Goal: Task Accomplishment & Management: Complete application form

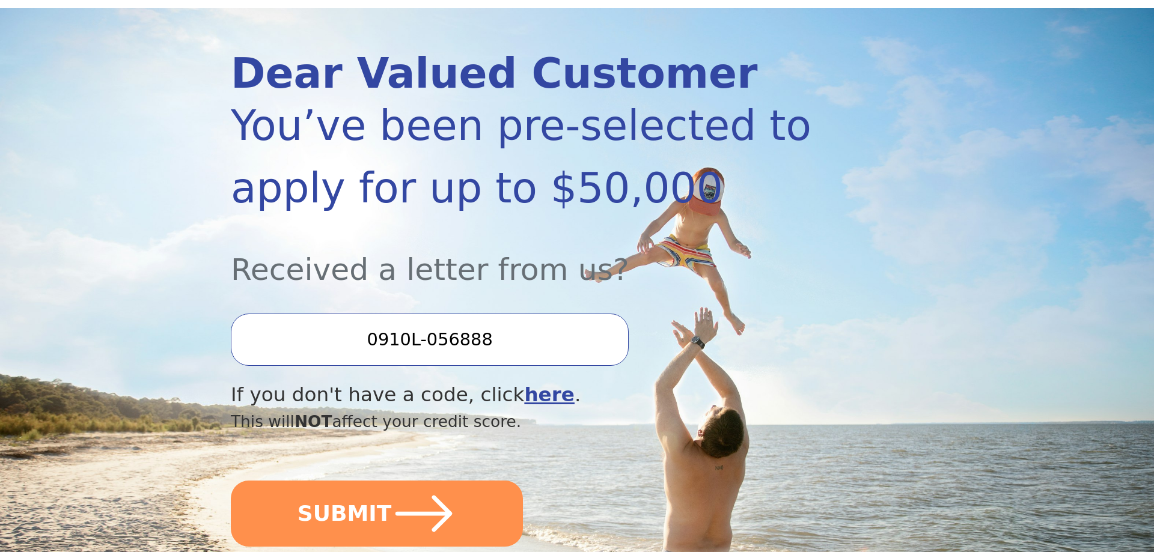
scroll to position [123, 0]
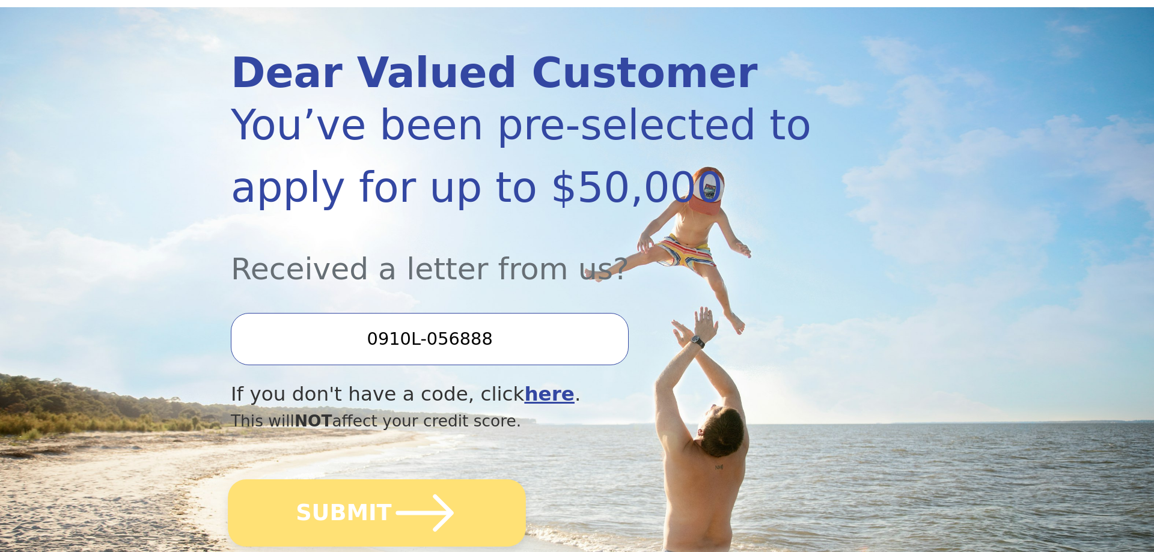
click at [428, 524] on icon "submit" at bounding box center [425, 513] width 66 height 66
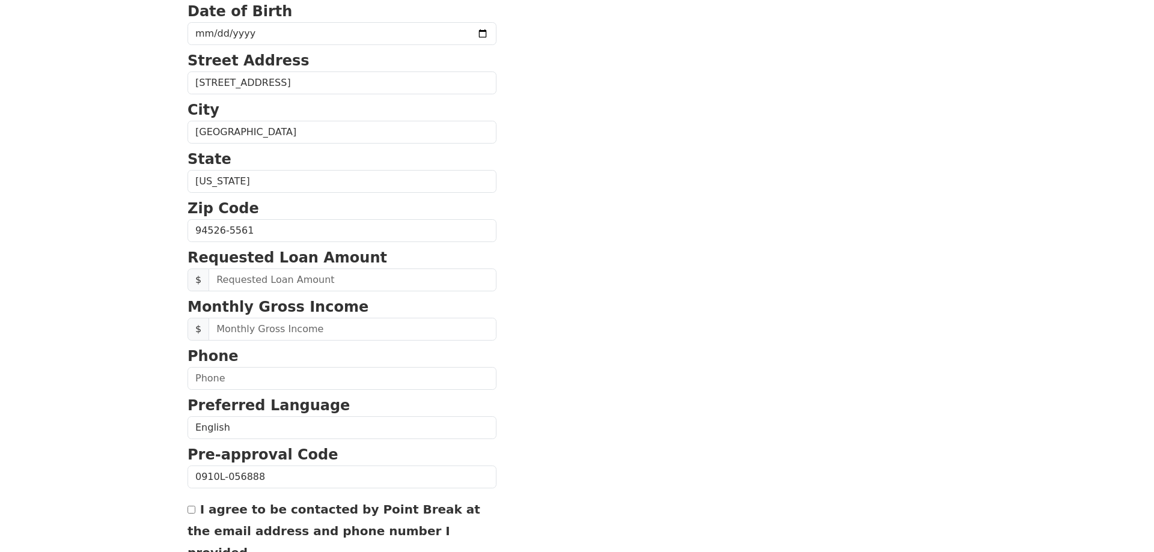
scroll to position [282, 0]
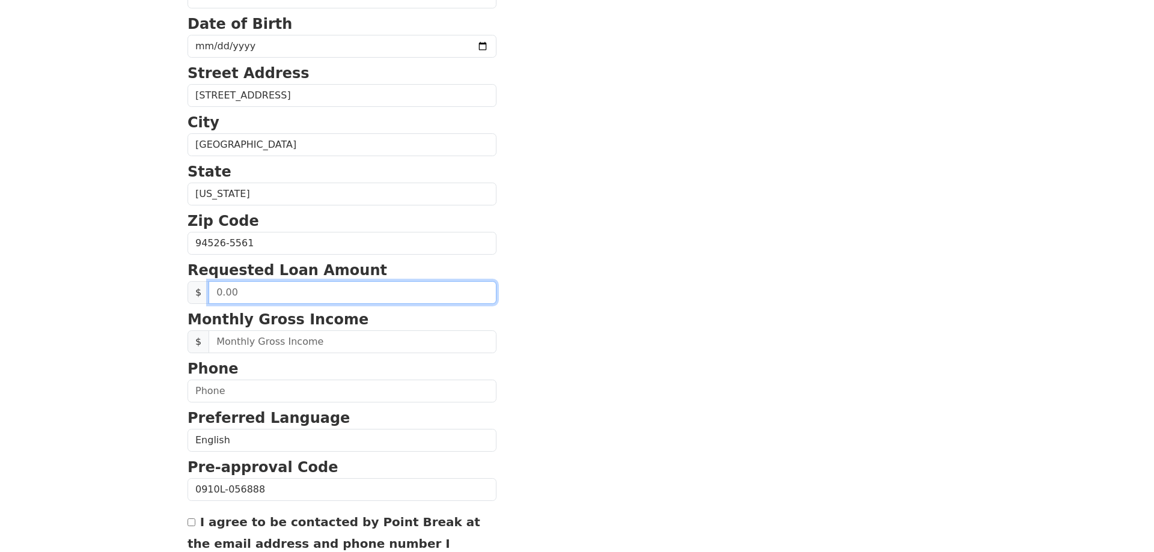
click at [352, 293] on input "text" at bounding box center [353, 292] width 288 height 23
click at [269, 292] on input "text" at bounding box center [353, 292] width 288 height 23
type input "30,000.00"
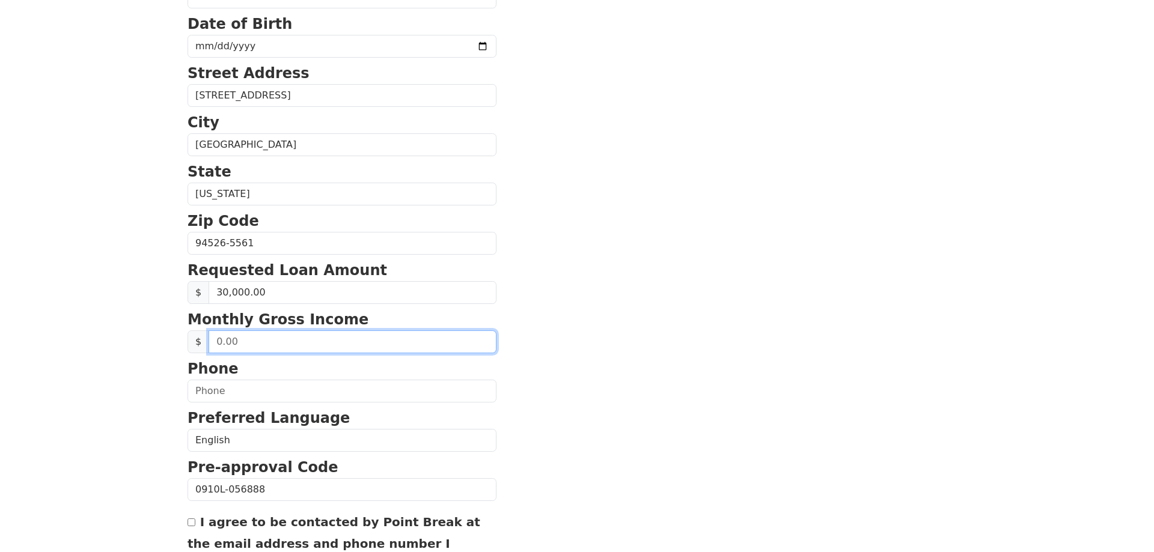
click at [350, 342] on input "text" at bounding box center [353, 342] width 288 height 23
type input "10,000.00"
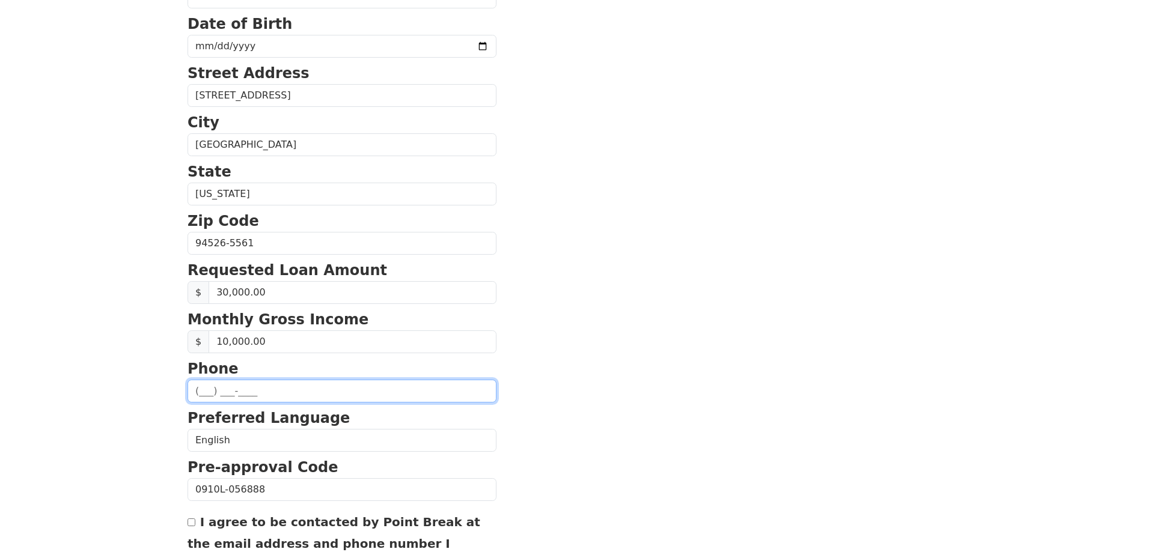
click at [355, 397] on input "text" at bounding box center [342, 391] width 309 height 23
type input "(925) 212-4145"
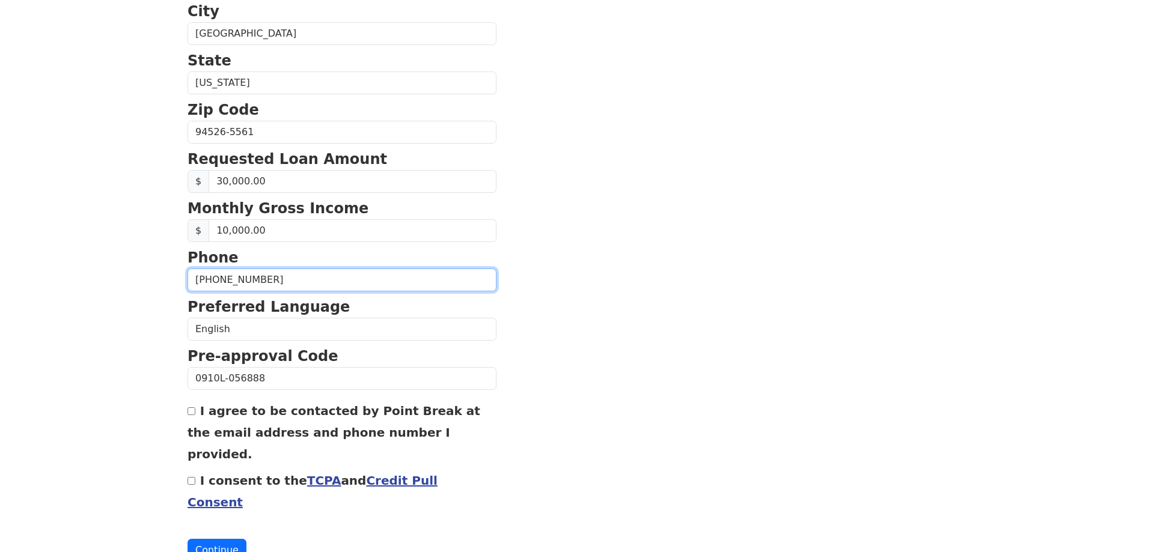
scroll to position [405, 0]
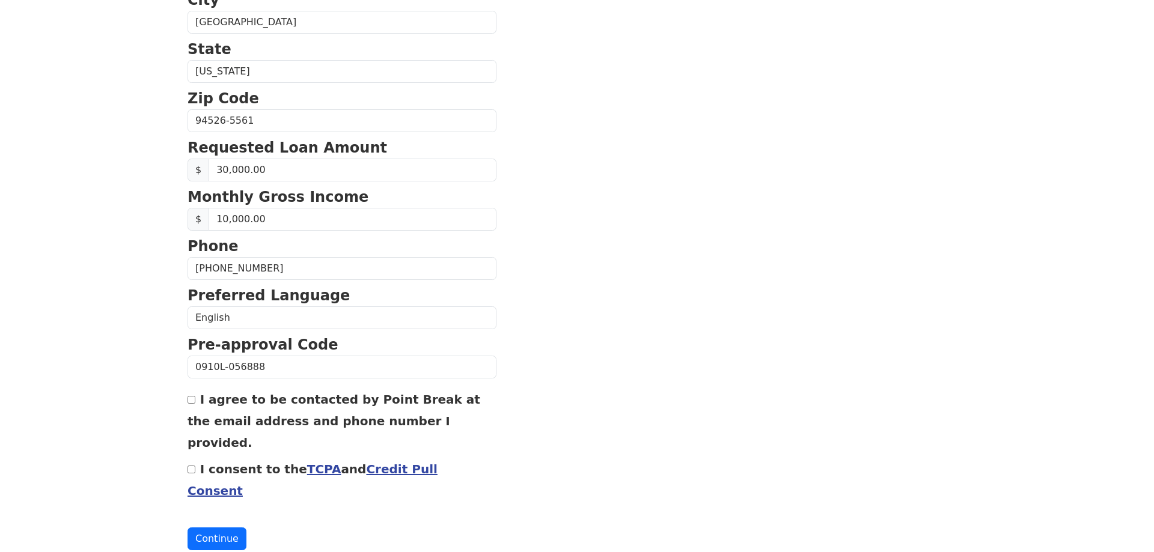
click at [195, 402] on input "I agree to be contacted by Point Break at the email address and phone number I …" at bounding box center [192, 400] width 8 height 8
checkbox input "true"
click at [228, 528] on button "Continue" at bounding box center [217, 539] width 59 height 23
click at [199, 458] on div "I consent to the TCPA and Credit Pull Consent Please consent the agreements" at bounding box center [342, 488] width 309 height 61
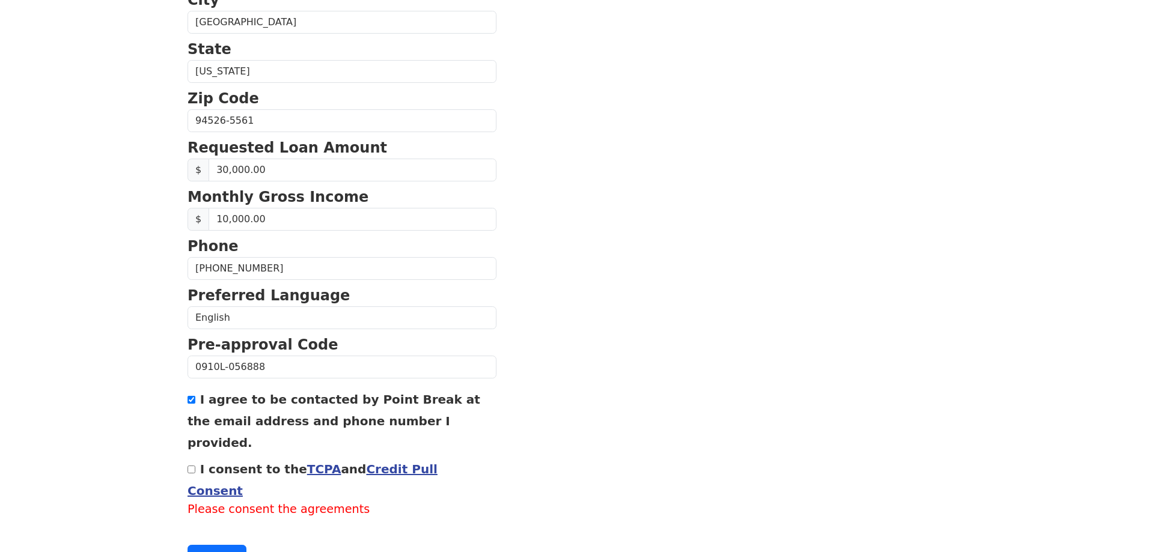
click at [195, 466] on input "I consent to the TCPA and Credit Pull Consent" at bounding box center [192, 470] width 8 height 8
checkbox input "true"
click at [234, 528] on button "Continue" at bounding box center [217, 539] width 59 height 23
drag, startPoint x: 195, startPoint y: 499, endPoint x: 463, endPoint y: 414, distance: 281.3
click at [202, 528] on button "Continue" at bounding box center [217, 539] width 59 height 23
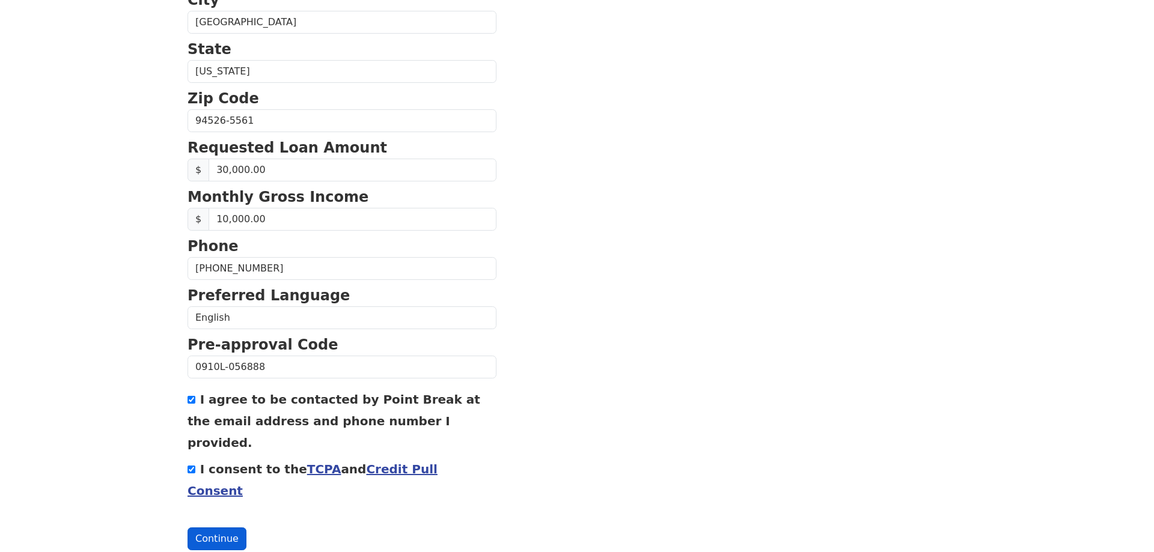
click at [217, 528] on button "Continue" at bounding box center [217, 539] width 59 height 23
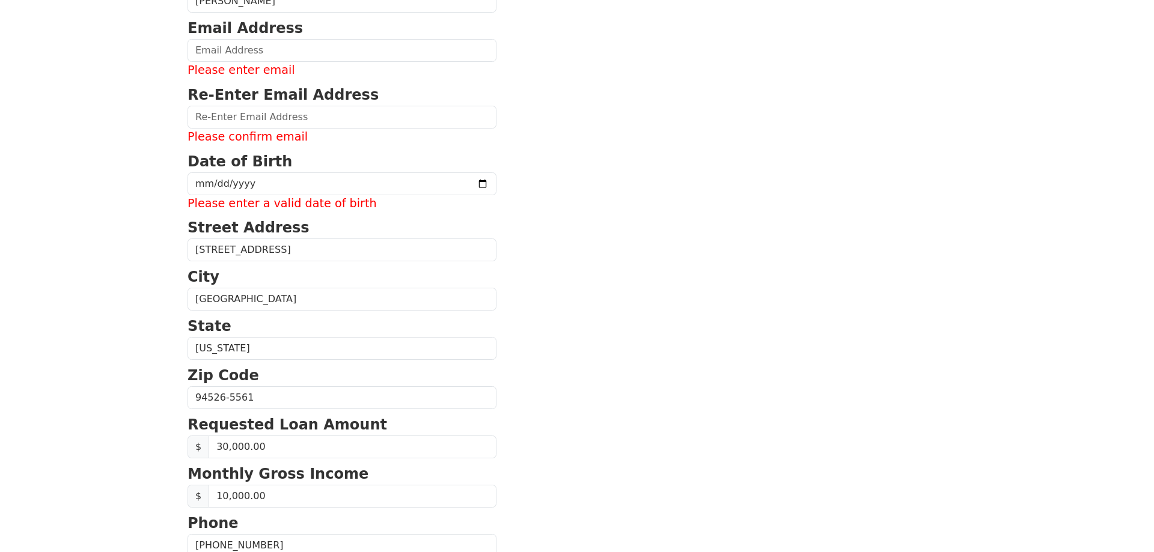
scroll to position [150, 0]
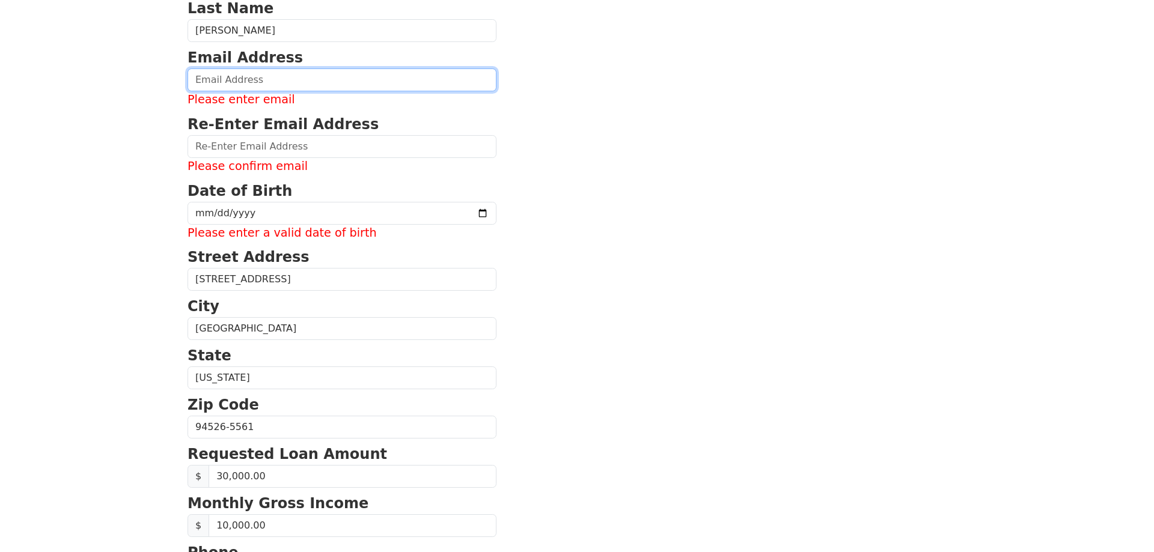
click at [306, 73] on input "email" at bounding box center [342, 80] width 309 height 23
type input "marzyzy@gmail.com"
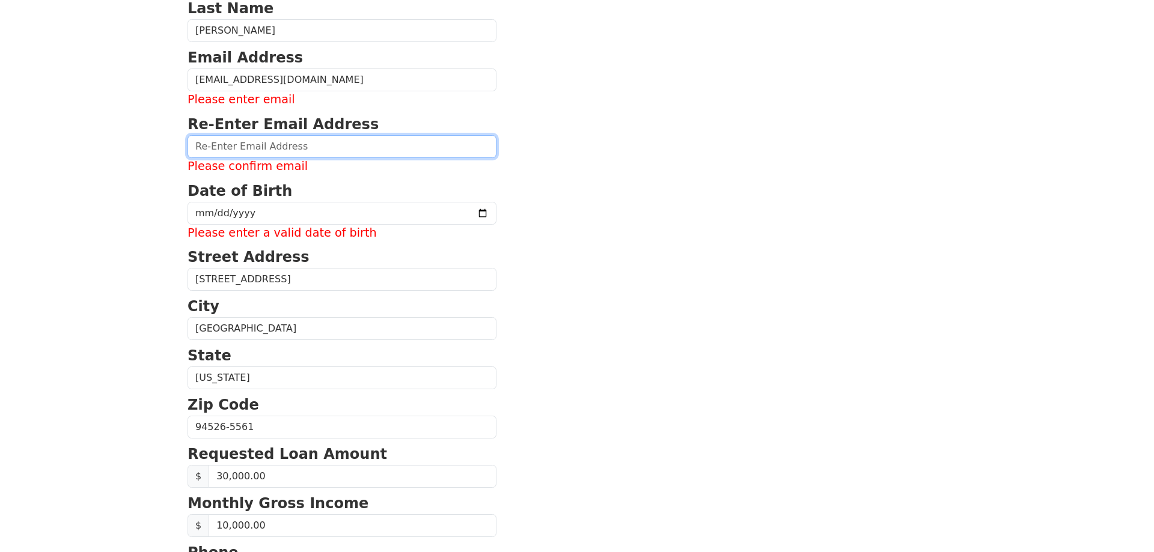
type input "marzyzy@gmail.com"
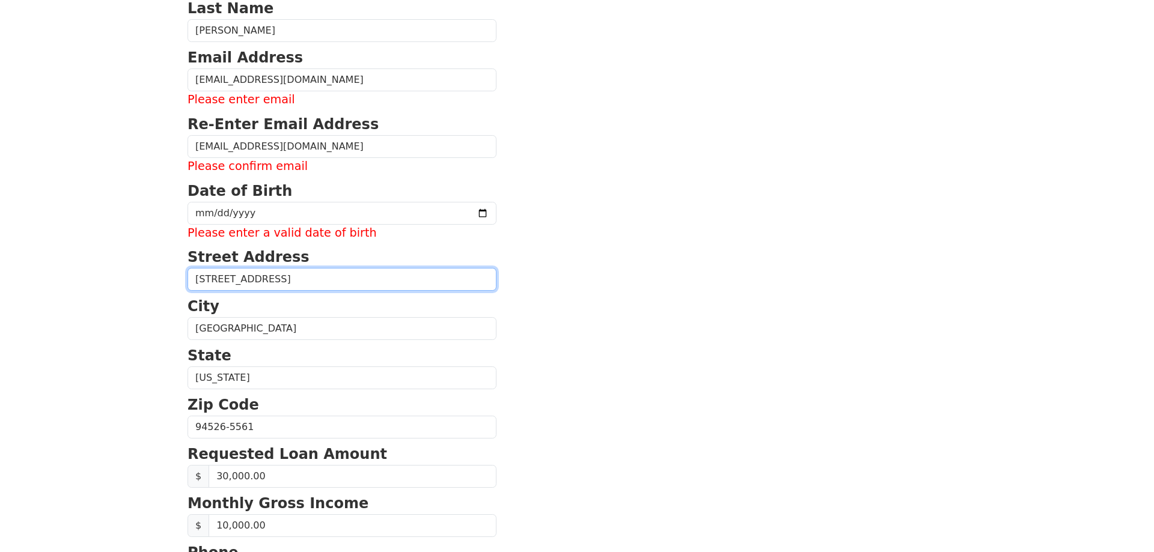
type input "3048 Fostoria Cr."
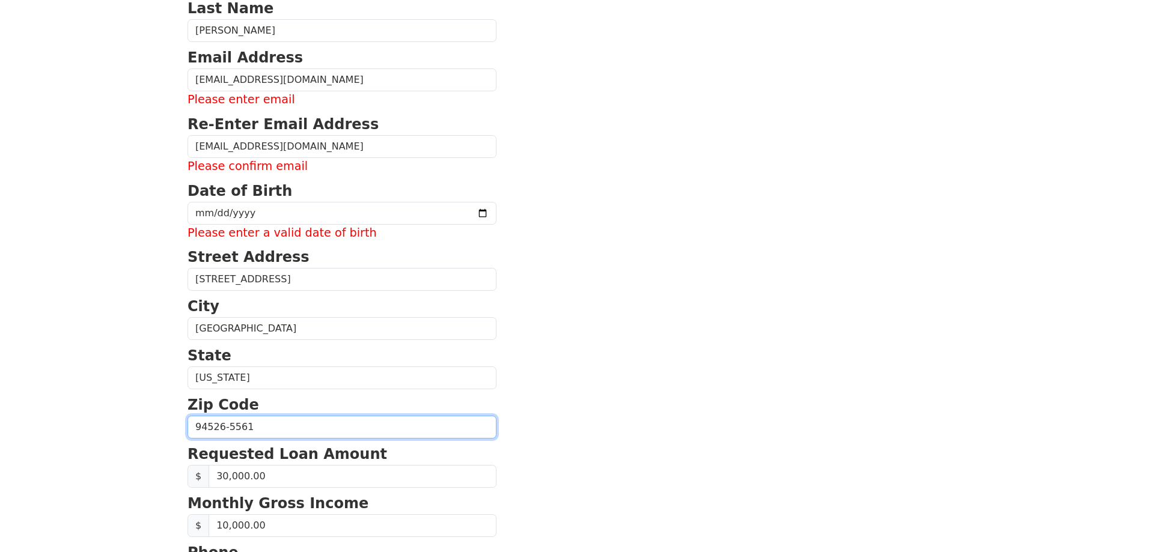
type input "94526"
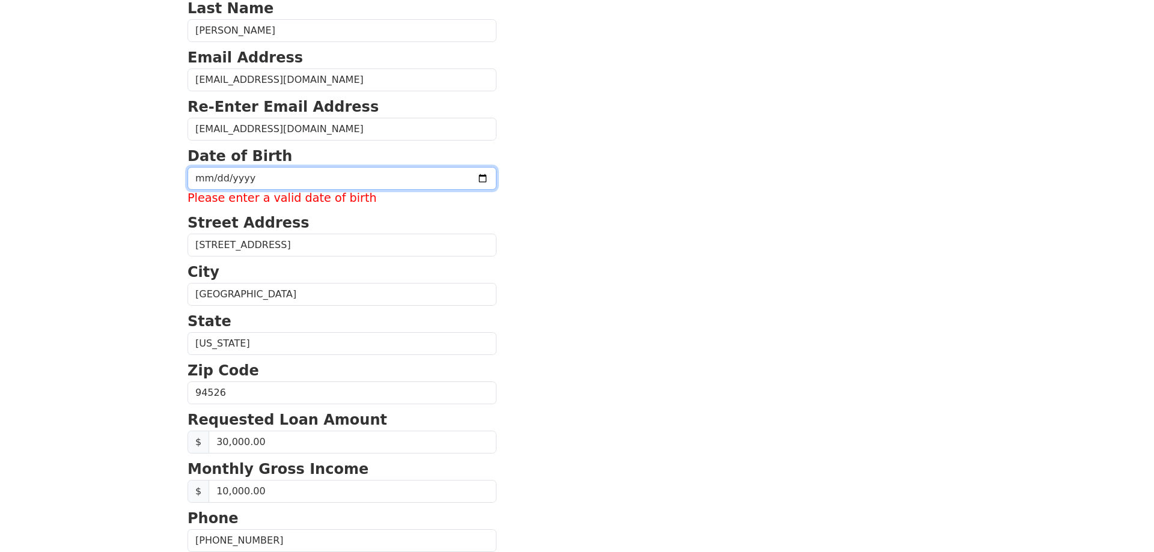
click at [316, 187] on input "date" at bounding box center [342, 178] width 309 height 23
click at [448, 176] on input "date" at bounding box center [342, 178] width 309 height 23
click at [214, 178] on input "date" at bounding box center [342, 178] width 309 height 23
type input "1967-10-14"
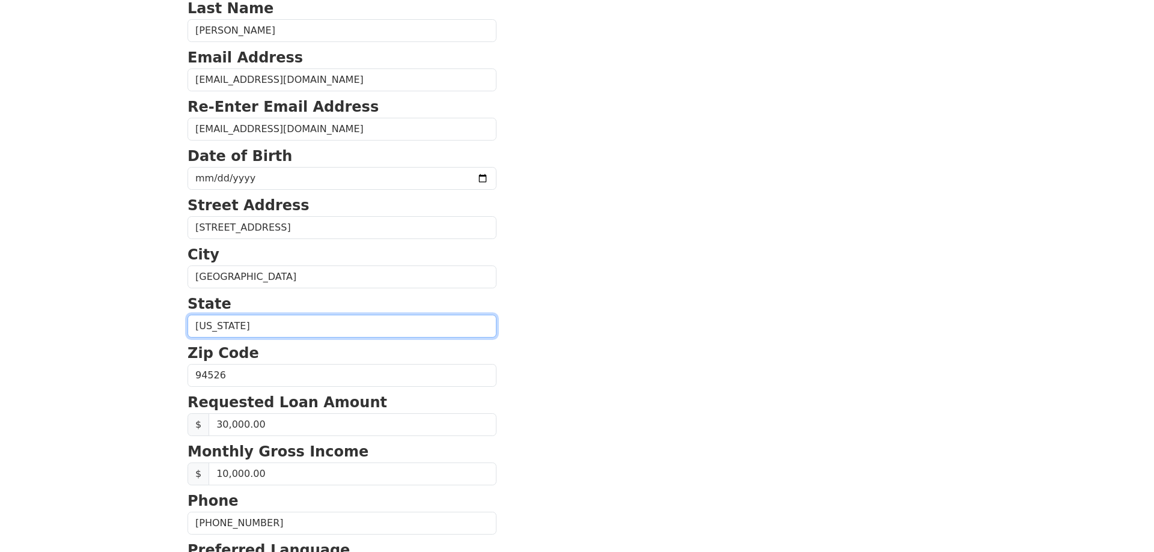
click at [188, 315] on select "Alabama Alaska Arizona Arkansas California Colorado Connecticut Delaware Distri…" at bounding box center [342, 326] width 309 height 23
click option "California" at bounding box center [0, 0] width 0 height 0
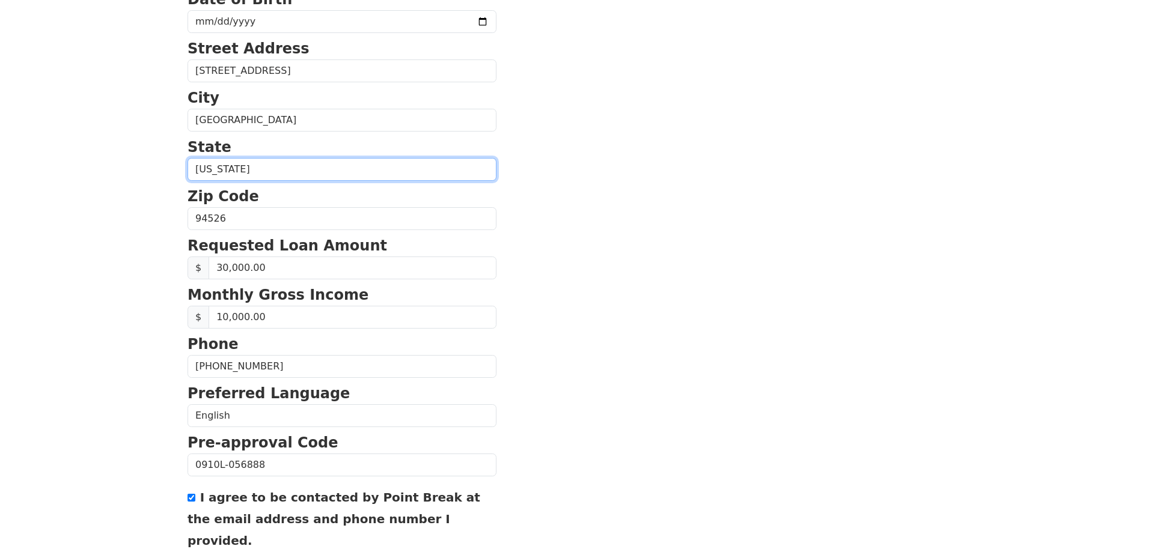
scroll to position [405, 0]
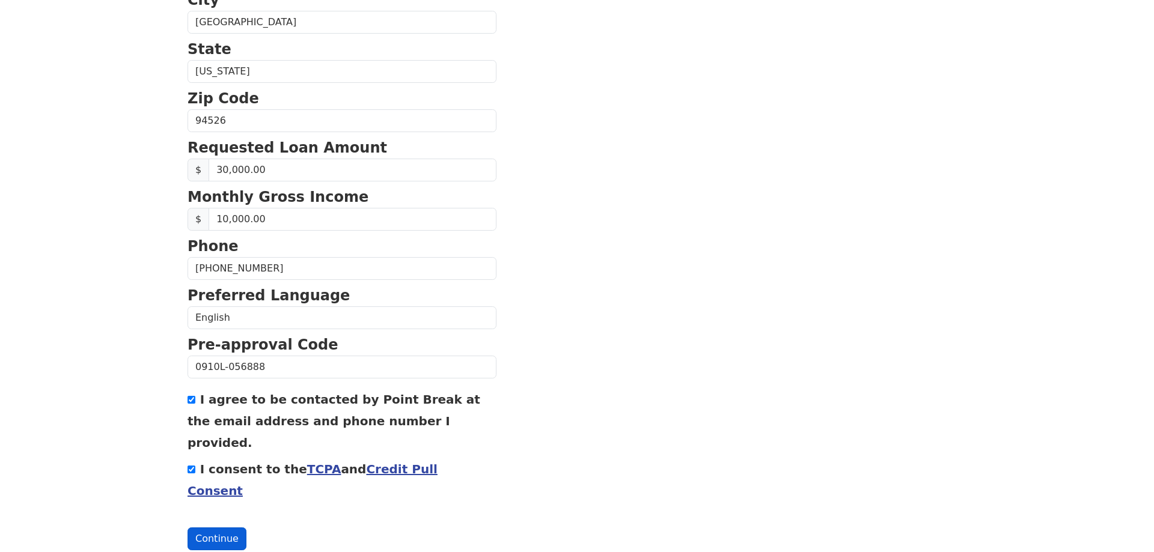
click at [219, 528] on button "Continue" at bounding box center [217, 539] width 59 height 23
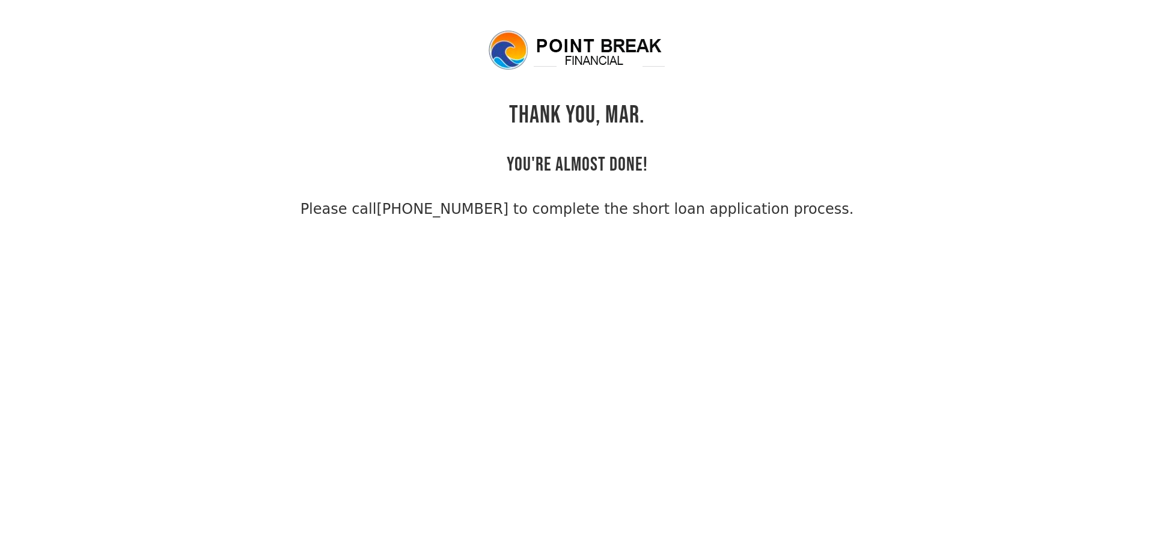
scroll to position [29, 0]
